Goal: Transaction & Acquisition: Purchase product/service

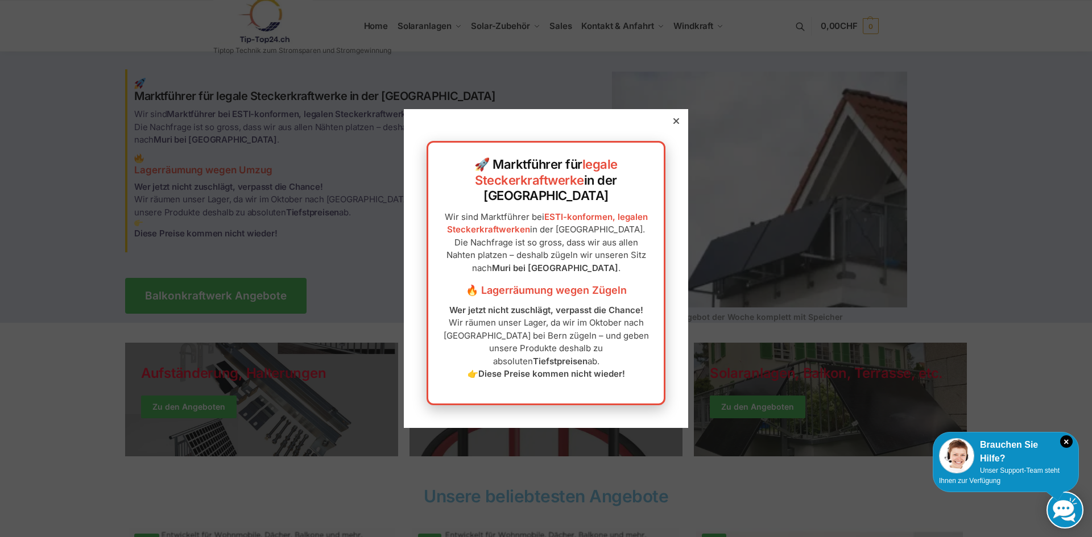
click at [673, 124] on icon at bounding box center [676, 121] width 6 height 6
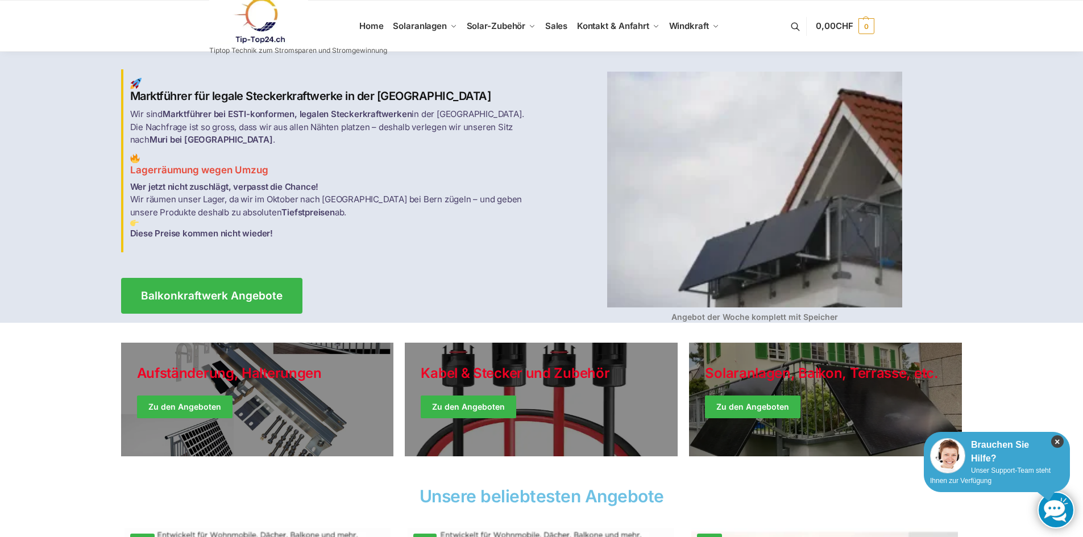
click at [1061, 444] on icon "×" at bounding box center [1058, 442] width 13 height 13
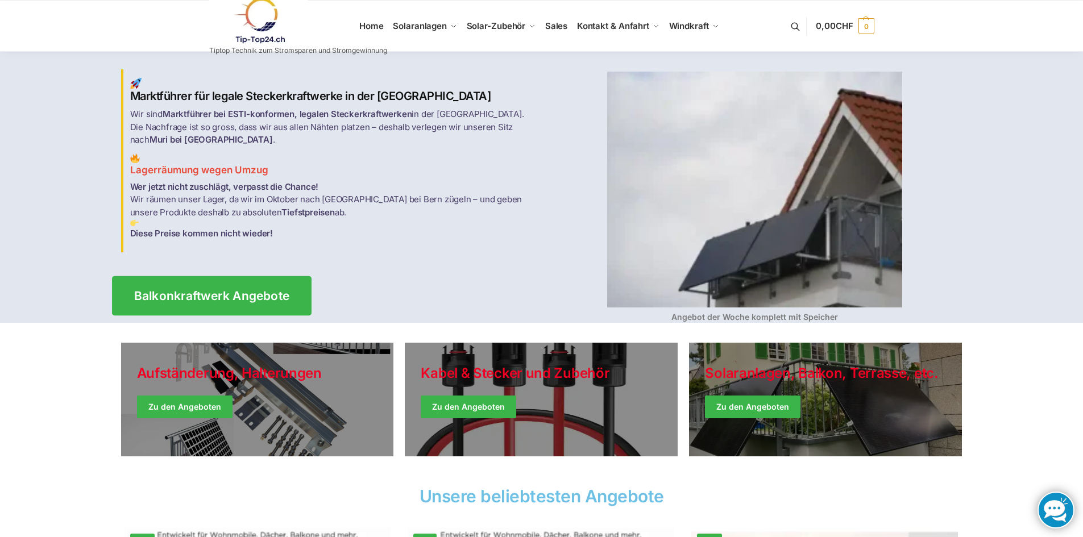
click at [227, 307] on link "Balkonkraftwerk Angebote" at bounding box center [212, 295] width 200 height 39
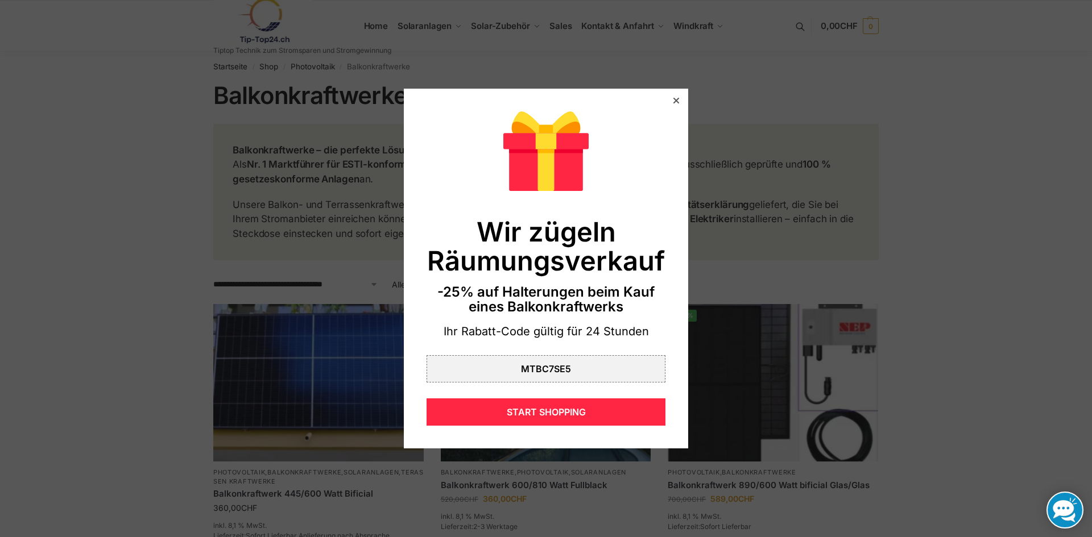
click at [673, 101] on icon at bounding box center [676, 101] width 6 height 6
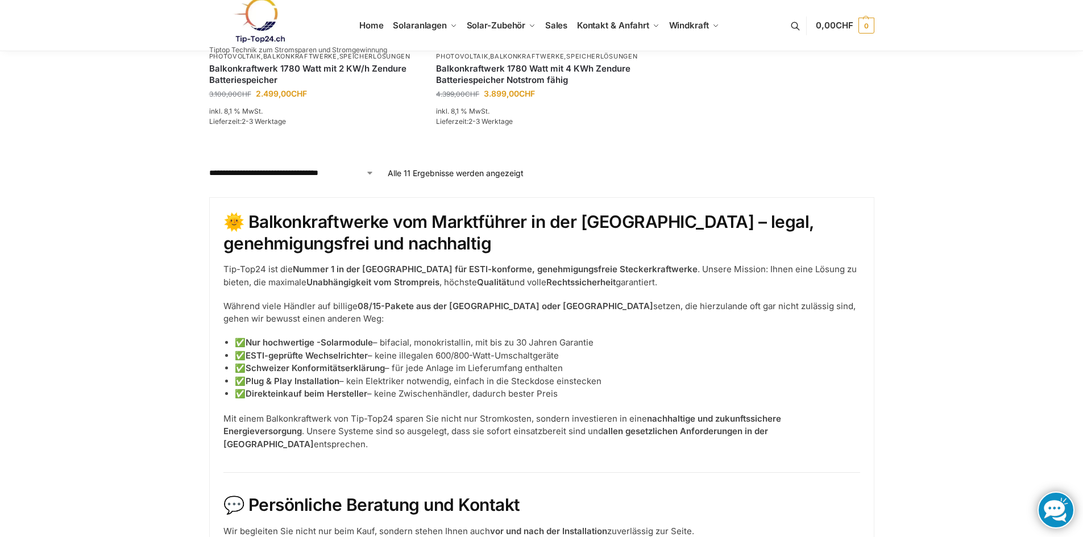
scroll to position [1251, 0]
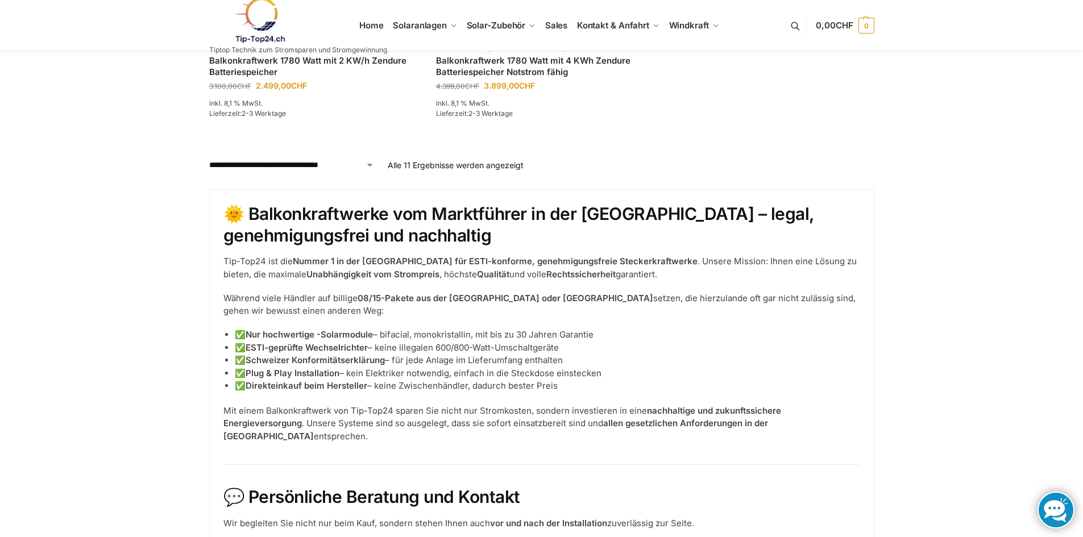
click at [369, 164] on select "**********" at bounding box center [291, 165] width 165 height 12
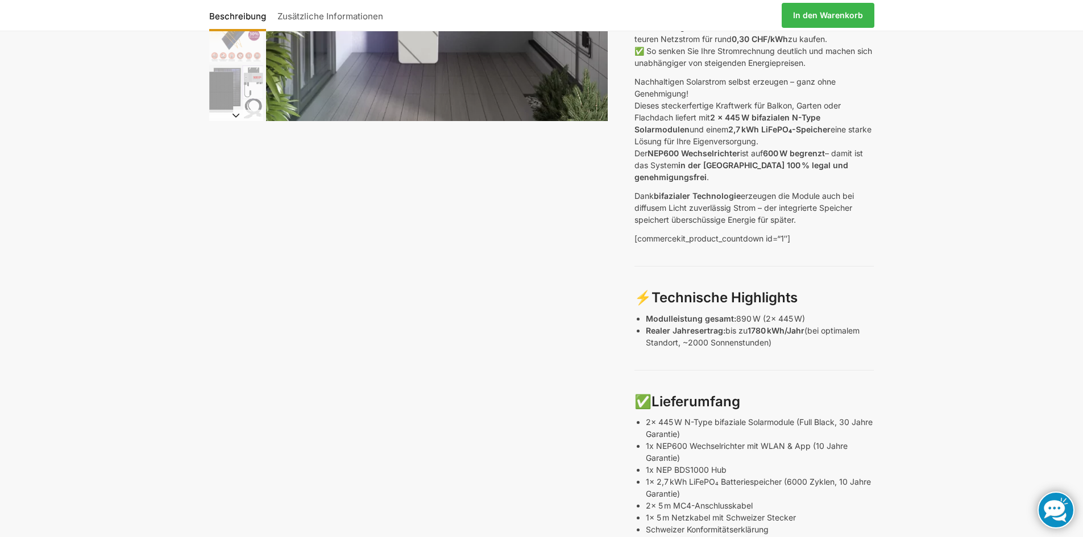
scroll to position [341, 0]
